Goal: Information Seeking & Learning: Learn about a topic

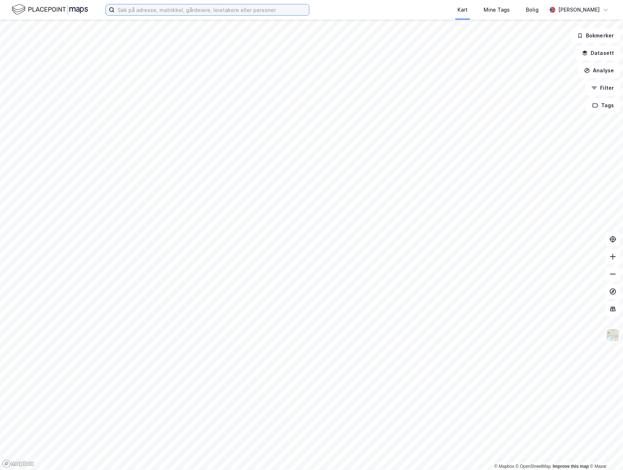
click at [129, 11] on input at bounding box center [212, 9] width 194 height 11
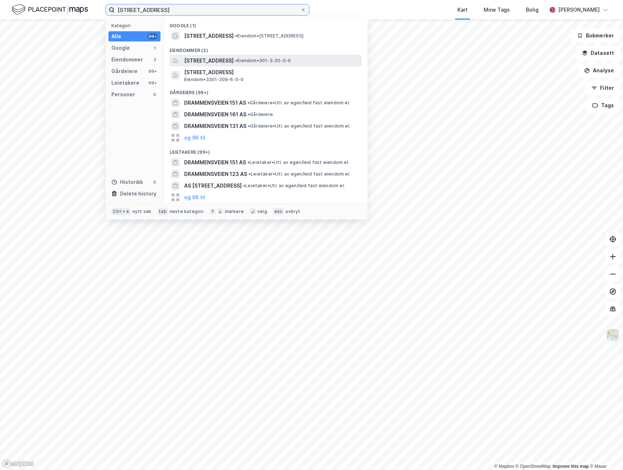
type input "[STREET_ADDRESS]"
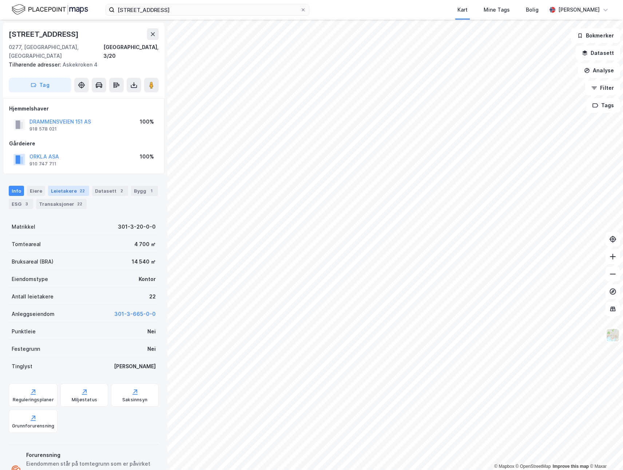
click at [57, 186] on div "Leietakere 22" at bounding box center [68, 191] width 41 height 10
